Goal: Find specific page/section: Find specific page/section

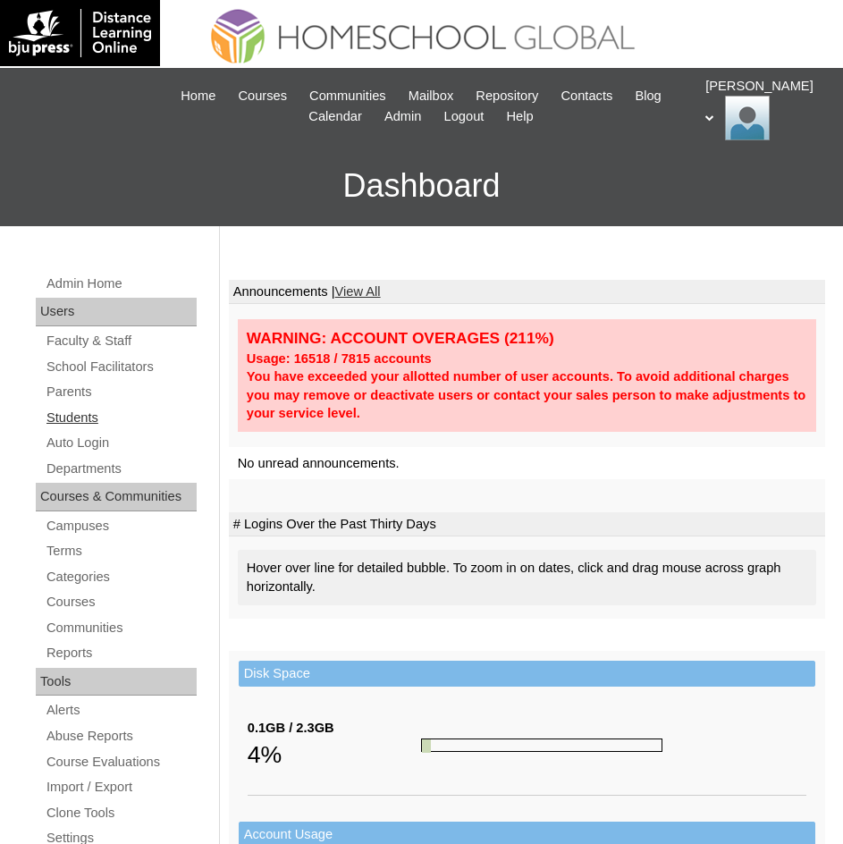
click at [81, 418] on link "Students" at bounding box center [121, 418] width 152 height 22
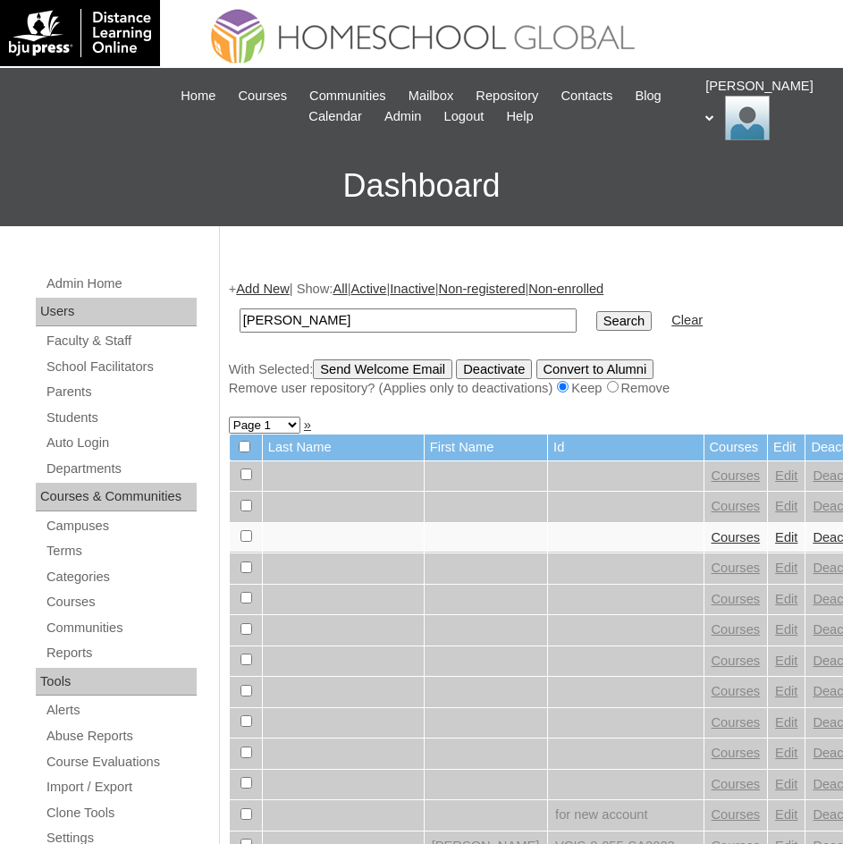
type input "[PERSON_NAME]"
click at [597, 315] on input "Search" at bounding box center [624, 321] width 55 height 20
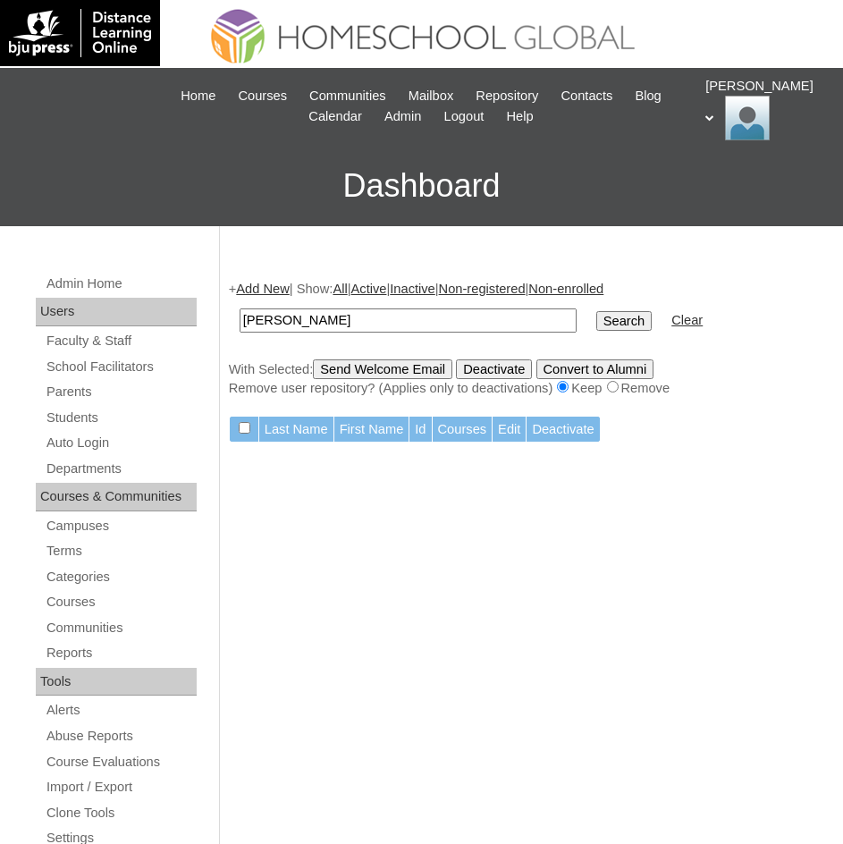
click at [404, 322] on input "Enzo Salazar" at bounding box center [408, 321] width 337 height 24
type input "Enzo"
click at [597, 322] on input "Search" at bounding box center [624, 321] width 55 height 20
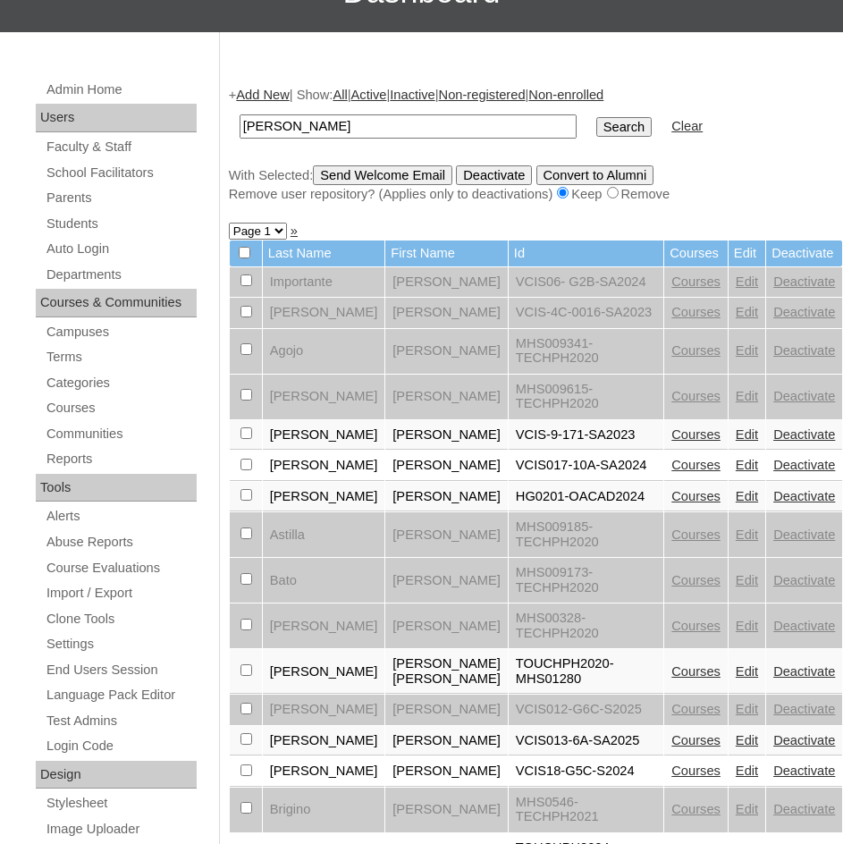
scroll to position [537, 0]
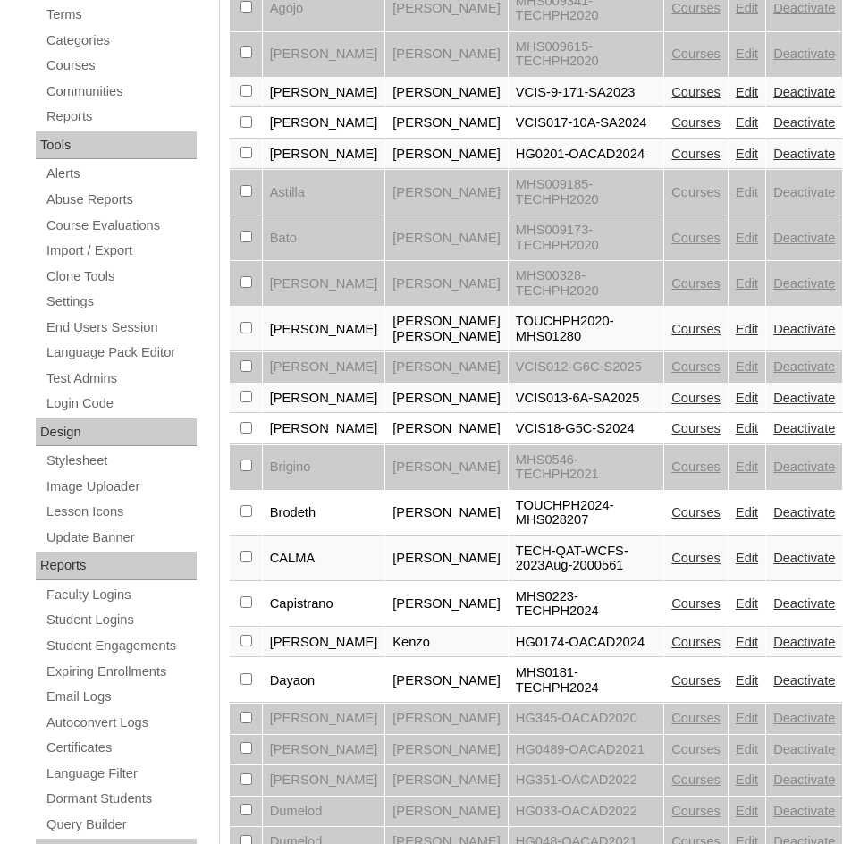
click at [689, 674] on link "Courses" at bounding box center [696, 681] width 49 height 14
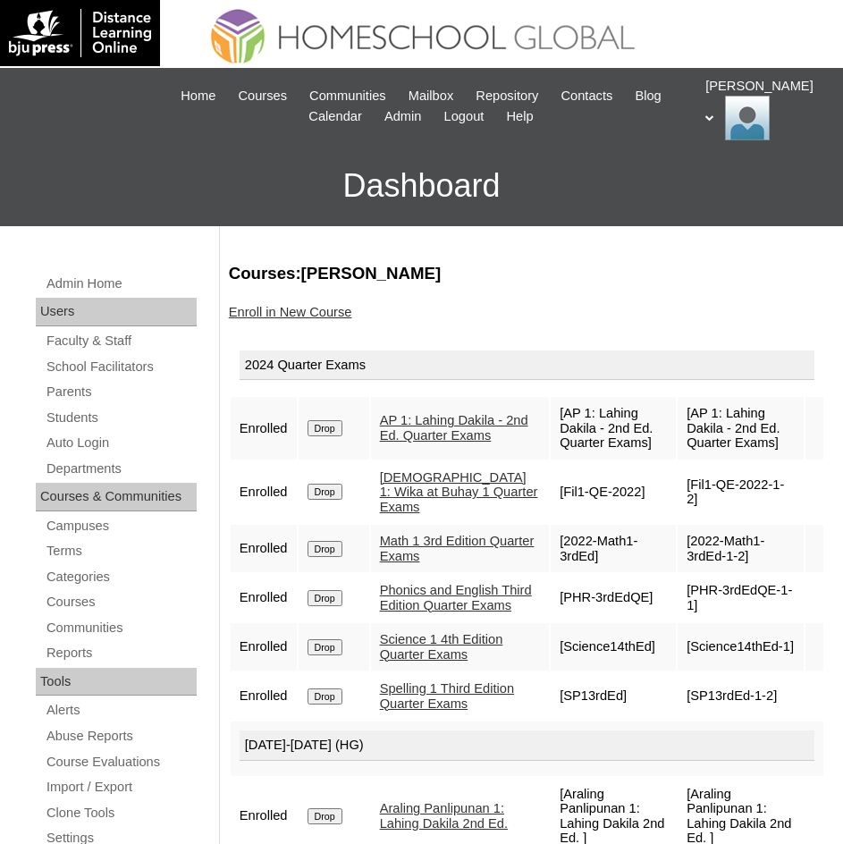
click at [460, 431] on link "AP 1: Lahing Dakila - 2nd Ed. Quarter Exams" at bounding box center [454, 428] width 148 height 30
